Goal: Information Seeking & Learning: Learn about a topic

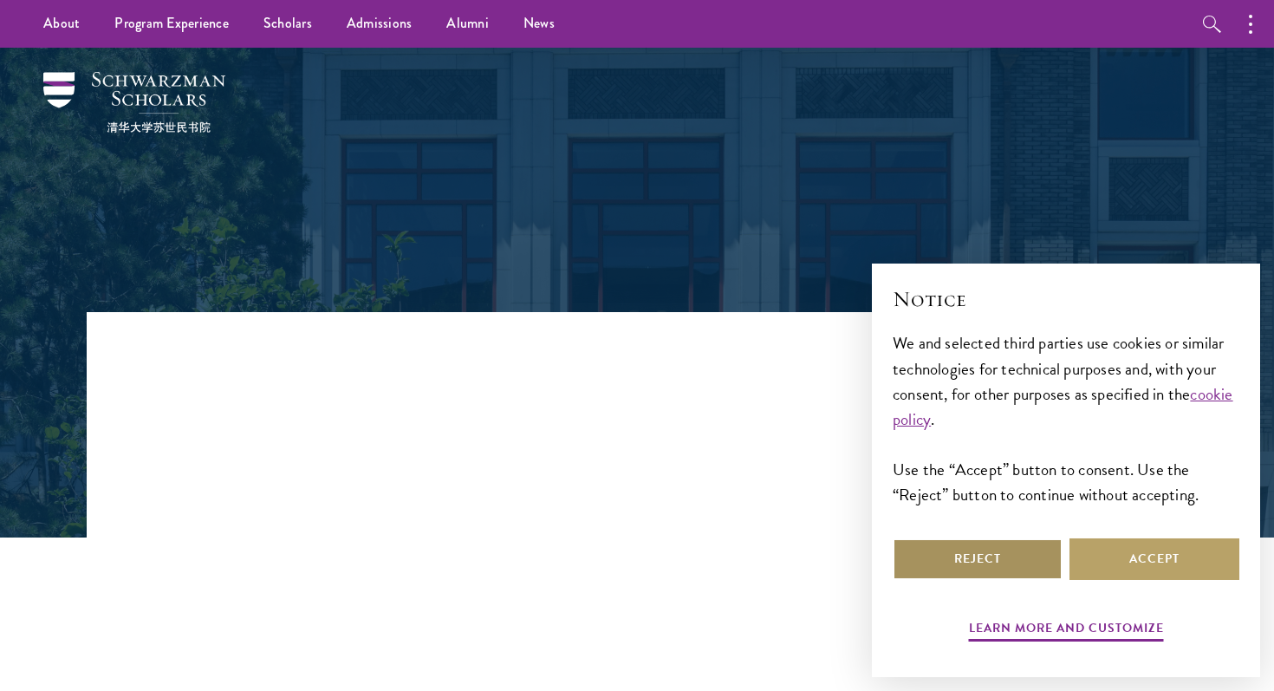
click at [997, 554] on button "Reject" at bounding box center [977, 559] width 170 height 42
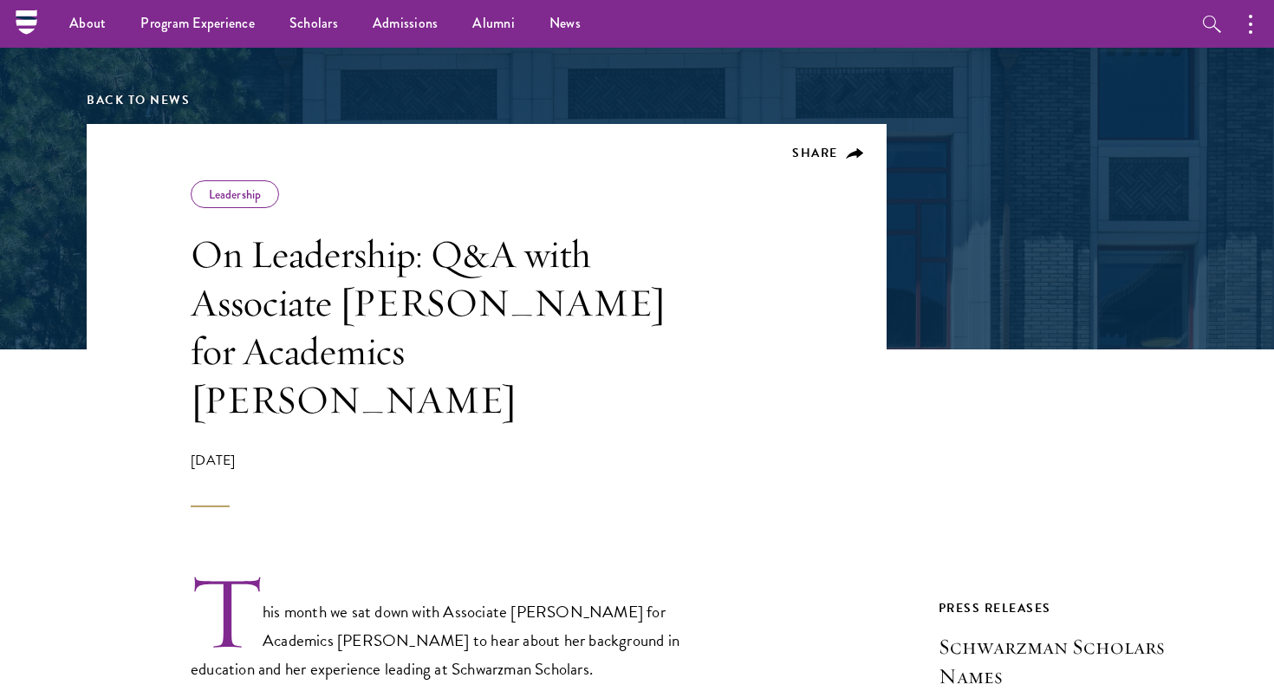
scroll to position [172, 0]
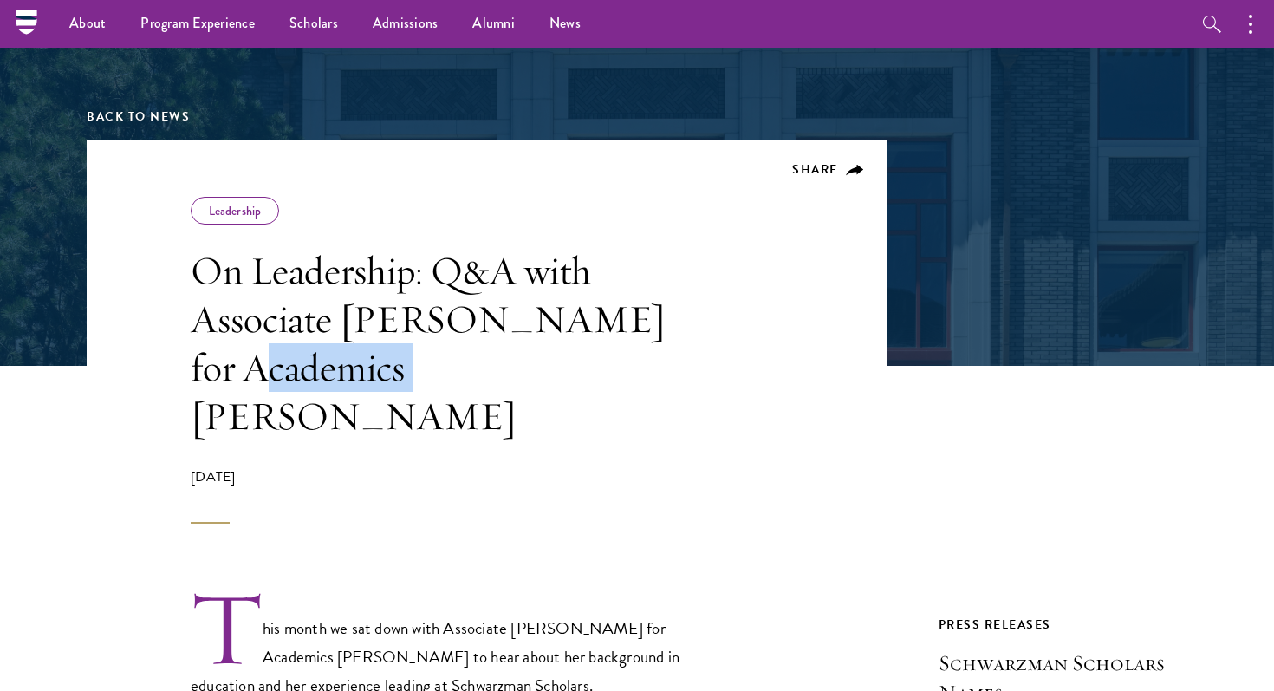
drag, startPoint x: 362, startPoint y: 370, endPoint x: 192, endPoint y: 374, distance: 169.9
click at [192, 374] on h1 "On Leadership: Q&A with Associate [PERSON_NAME] for Academics [PERSON_NAME]" at bounding box center [438, 343] width 494 height 194
copy h1 "[PERSON_NAME]"
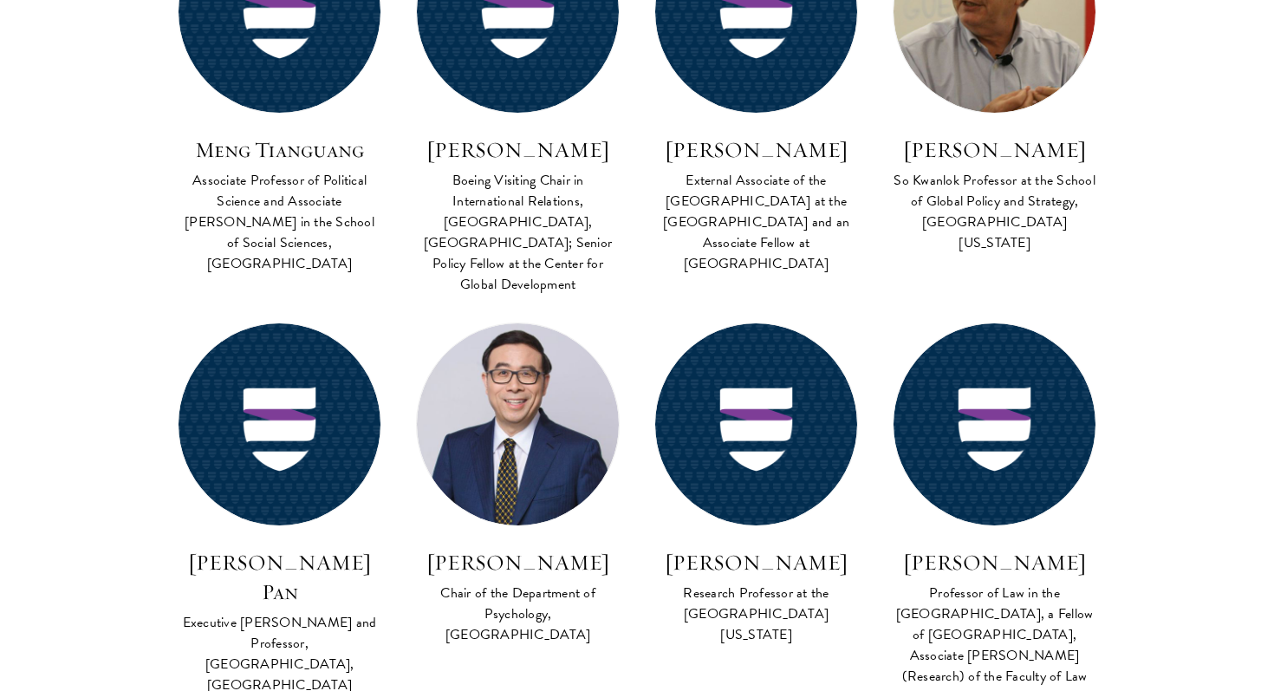
scroll to position [3915, 0]
